Goal: Task Accomplishment & Management: Manage account settings

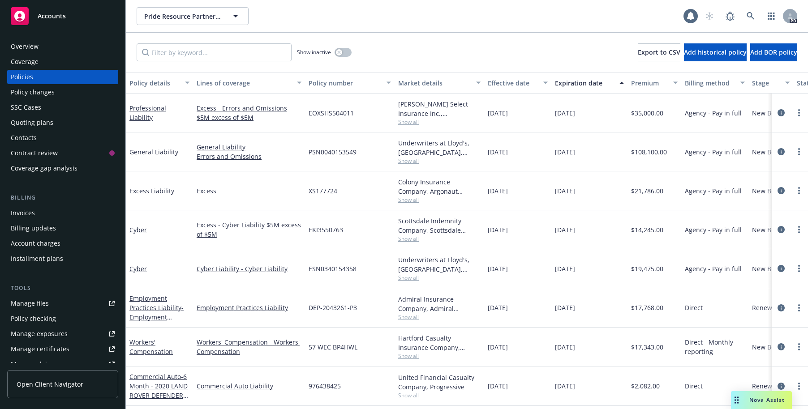
scroll to position [205, 0]
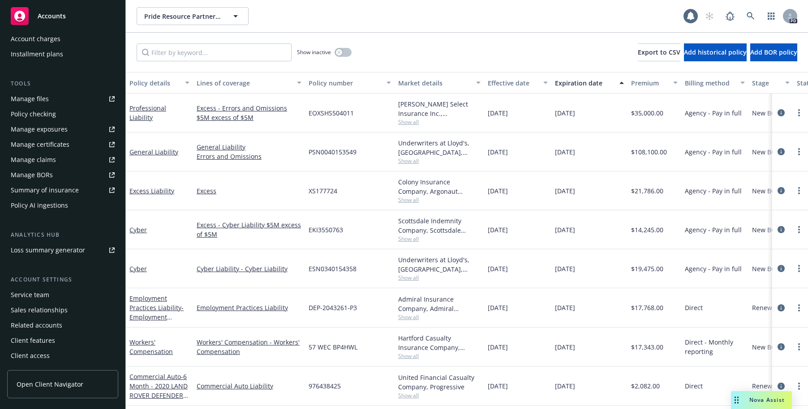
click at [26, 99] on div "Manage files" at bounding box center [30, 99] width 38 height 14
